Goal: Navigation & Orientation: Find specific page/section

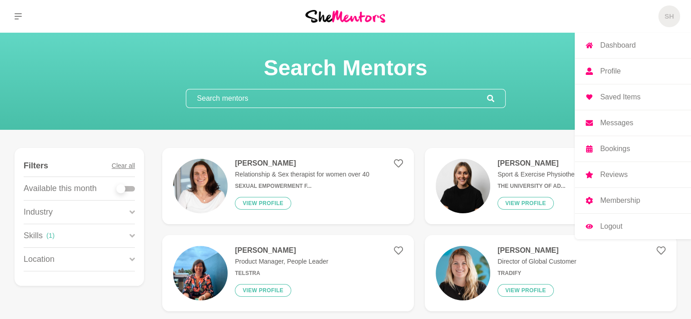
click at [621, 122] on p "Messages" at bounding box center [616, 122] width 33 height 7
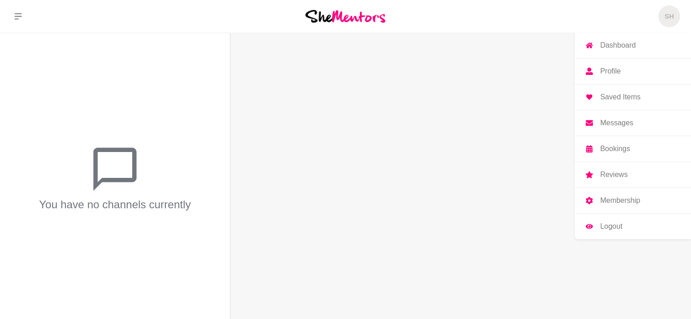
click at [667, 10] on span "SH" at bounding box center [669, 16] width 22 height 22
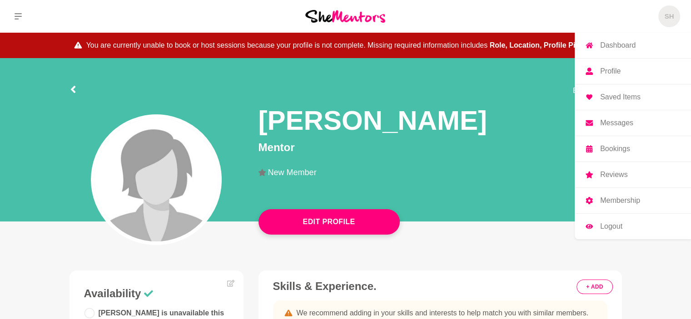
click at [614, 151] on p "Bookings" at bounding box center [615, 148] width 30 height 7
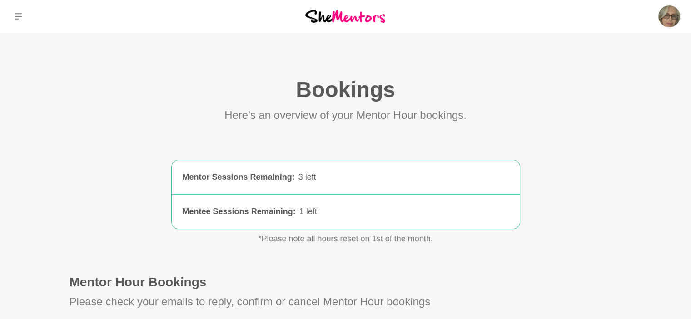
click at [74, 140] on section "Bookings (0) Here's an overview of your Mentor Hour bookings. Mentor Sessions R…" at bounding box center [346, 216] width 582 height 281
click at [609, 45] on p "Dashboard" at bounding box center [617, 45] width 35 height 7
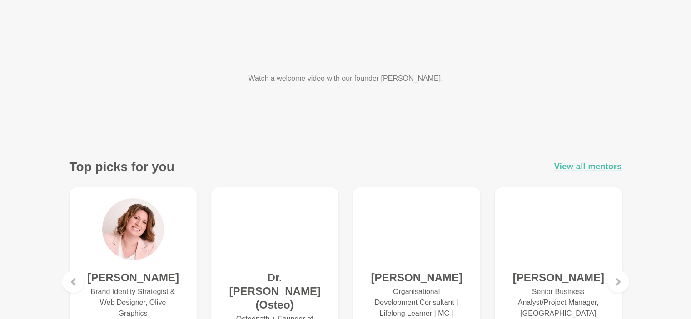
scroll to position [273, 0]
